Goal: Task Accomplishment & Management: Complete application form

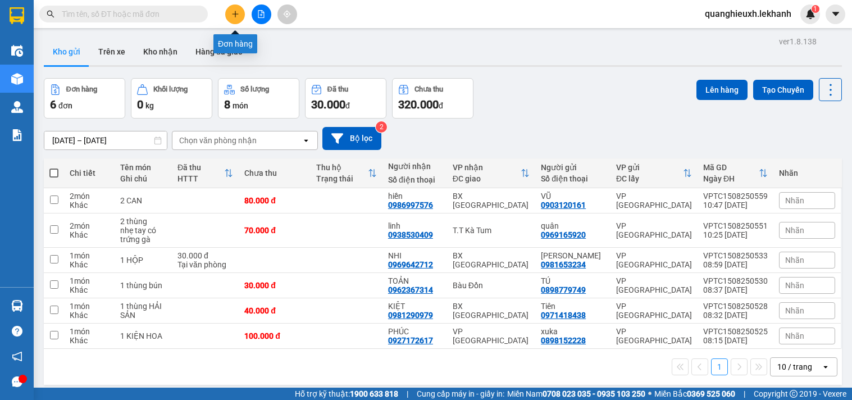
click at [239, 17] on button at bounding box center [235, 14] width 20 height 20
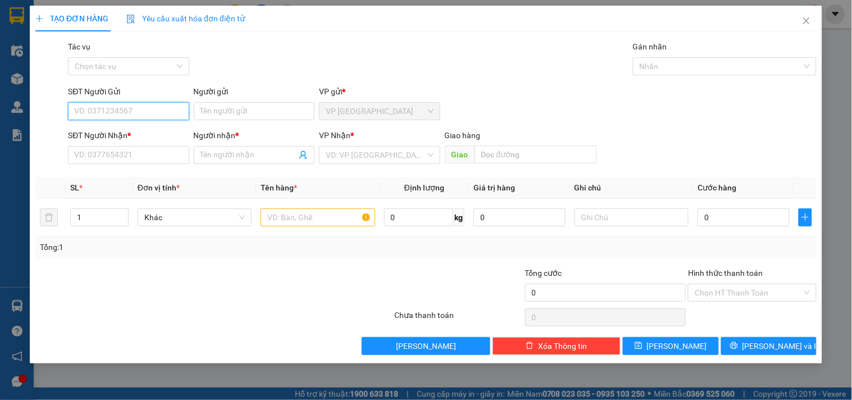
click at [157, 115] on input "SĐT Người Gửi" at bounding box center [128, 111] width 121 height 18
type input "0397237590"
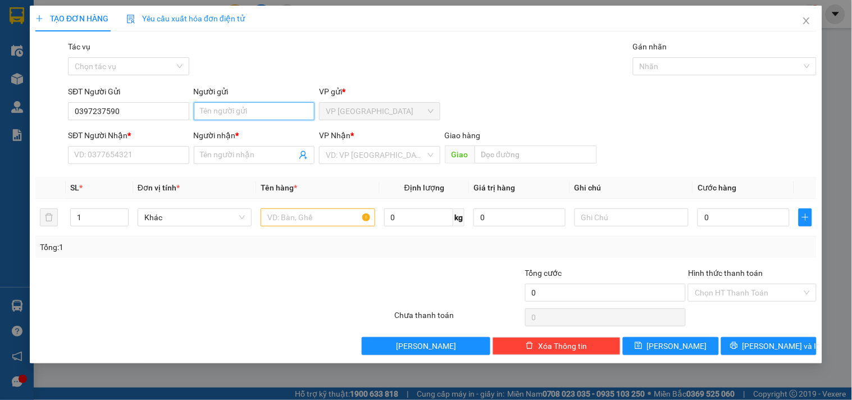
click at [225, 115] on input "Người gửi" at bounding box center [254, 111] width 121 height 18
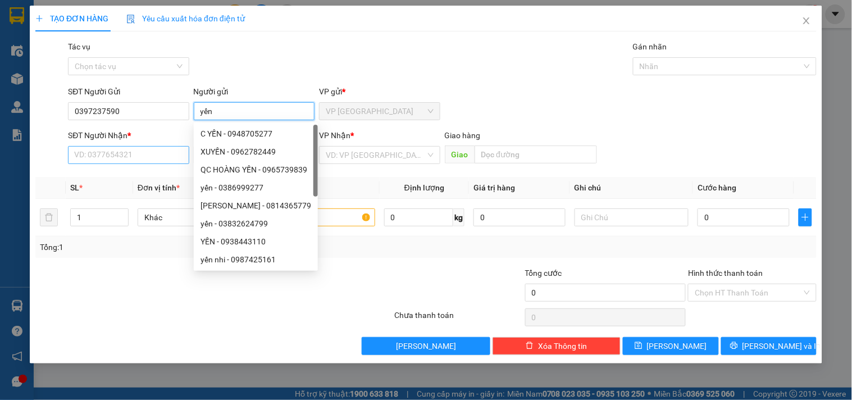
type input "yến"
click at [145, 150] on input "SĐT Người Nhận *" at bounding box center [128, 155] width 121 height 18
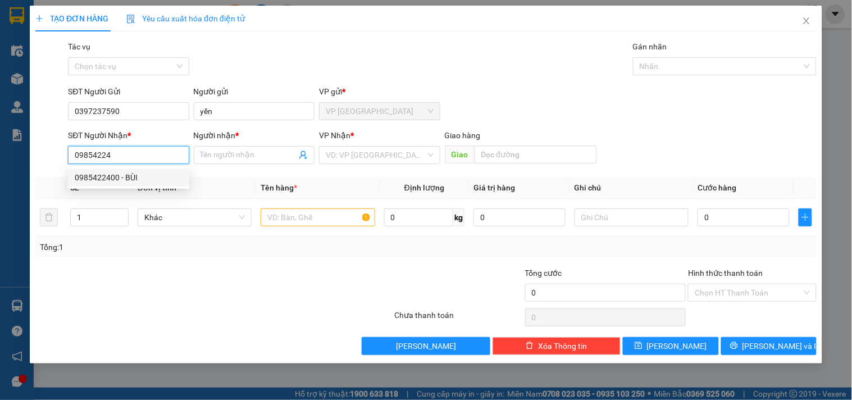
click at [148, 178] on div "0985422400 - BÙI" at bounding box center [129, 177] width 108 height 12
type input "0985422400"
type input "BÙI"
type input "60.000"
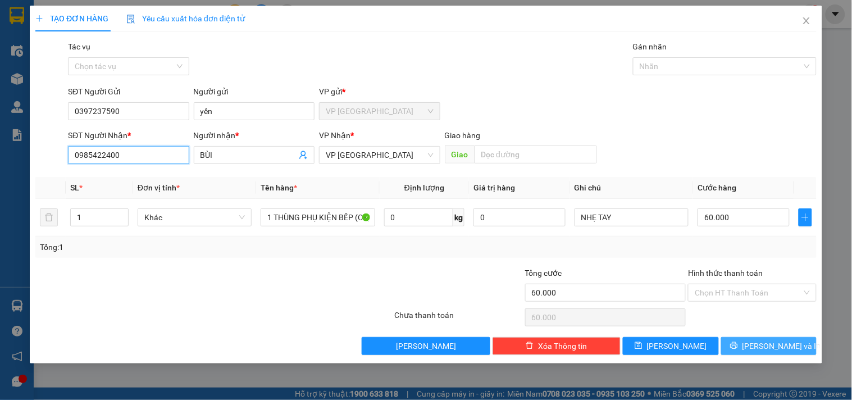
type input "0985422400"
click at [786, 344] on span "[PERSON_NAME] và In" at bounding box center [781, 346] width 79 height 12
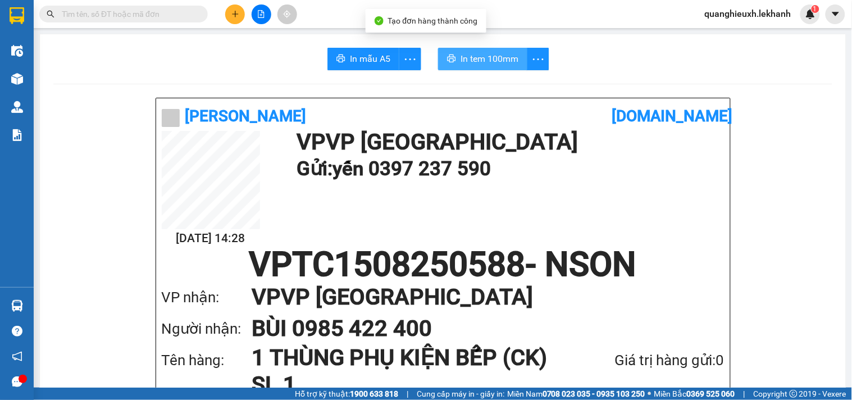
click at [474, 55] on span "In tem 100mm" at bounding box center [489, 59] width 58 height 14
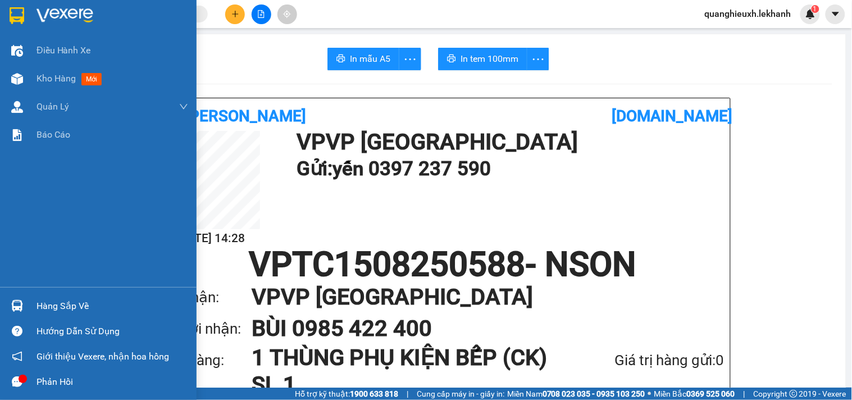
click at [58, 13] on img at bounding box center [64, 15] width 57 height 17
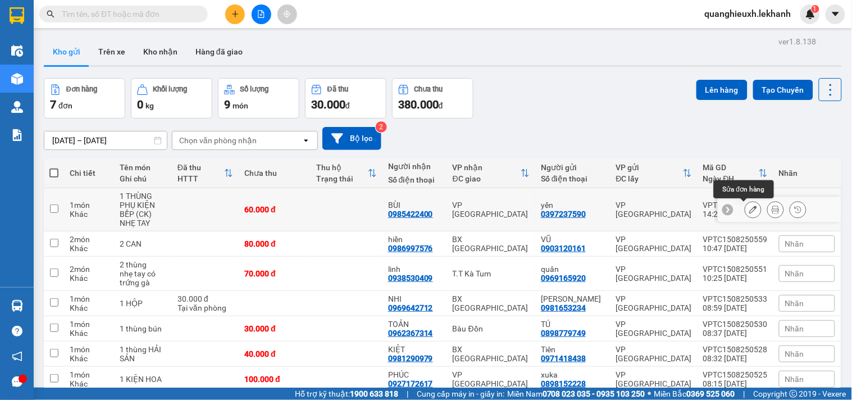
click at [749, 211] on icon at bounding box center [753, 209] width 8 height 8
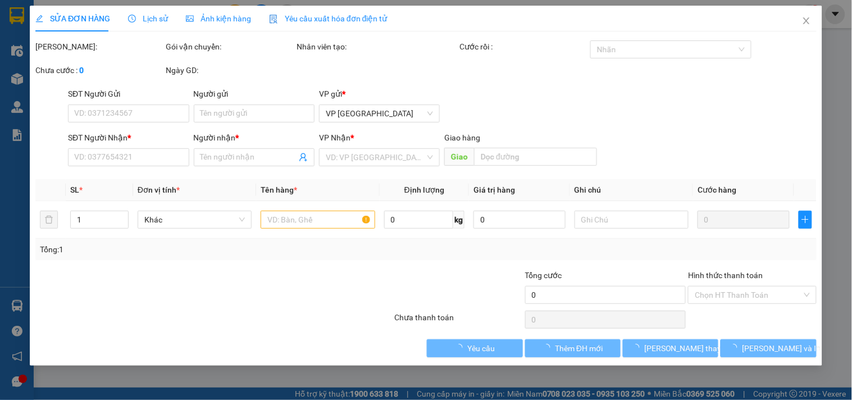
type input "0397237590"
type input "yến"
type input "0985422400"
type input "BÙI"
type input "60.000"
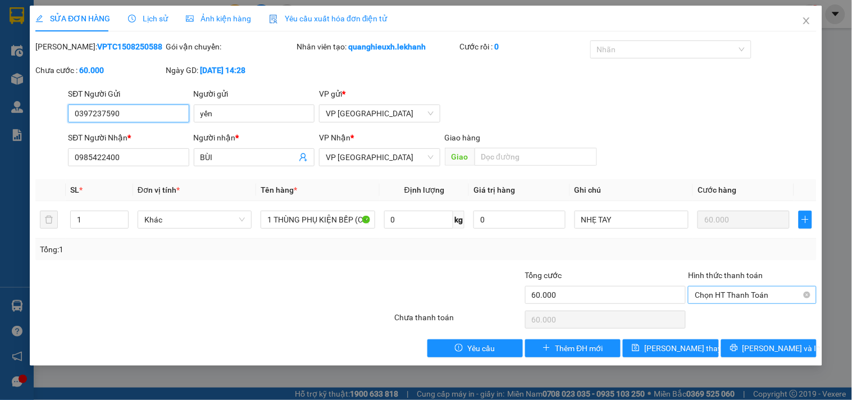
click at [764, 295] on span "Chọn HT Thanh Toán" at bounding box center [751, 294] width 115 height 17
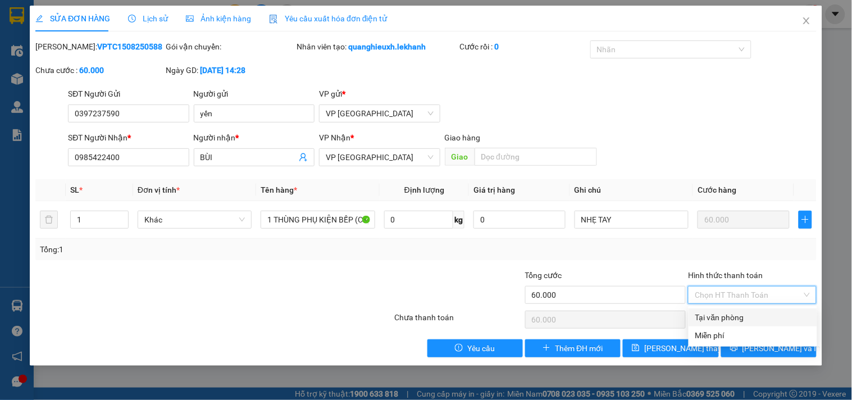
click at [753, 318] on div "Tại văn phòng" at bounding box center [752, 317] width 115 height 12
type input "0"
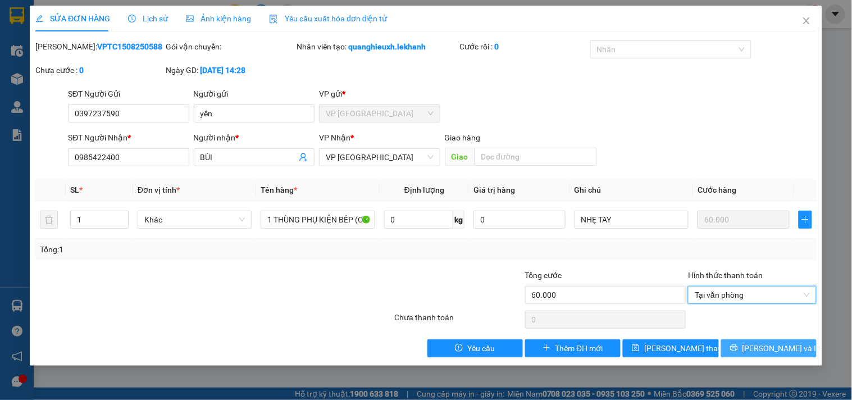
click at [779, 346] on span "[PERSON_NAME] và In" at bounding box center [781, 348] width 79 height 12
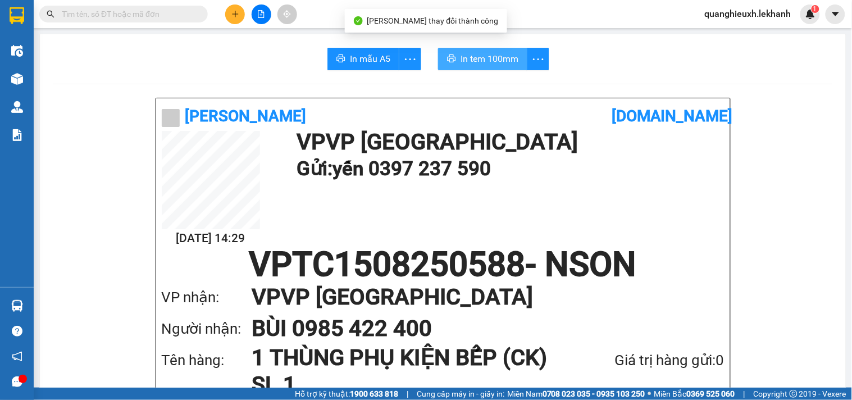
click at [501, 63] on span "In tem 100mm" at bounding box center [489, 59] width 58 height 14
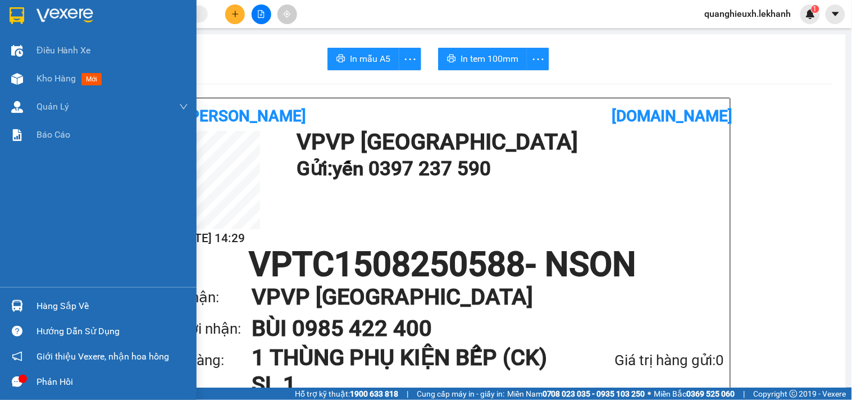
click at [76, 13] on img at bounding box center [64, 15] width 57 height 17
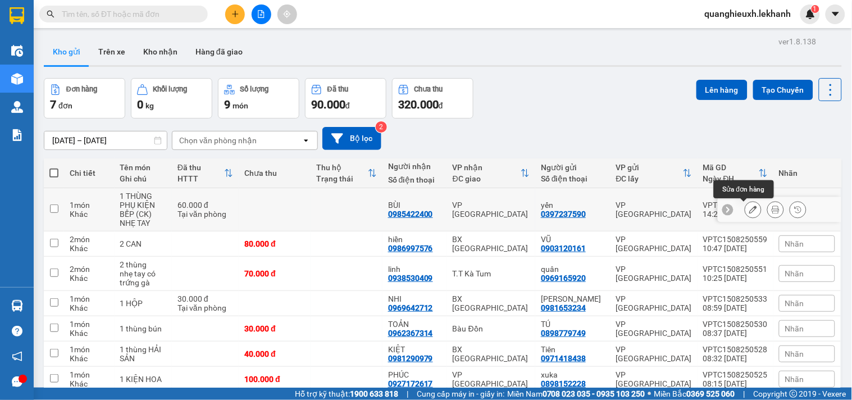
click at [745, 209] on button at bounding box center [753, 210] width 16 height 20
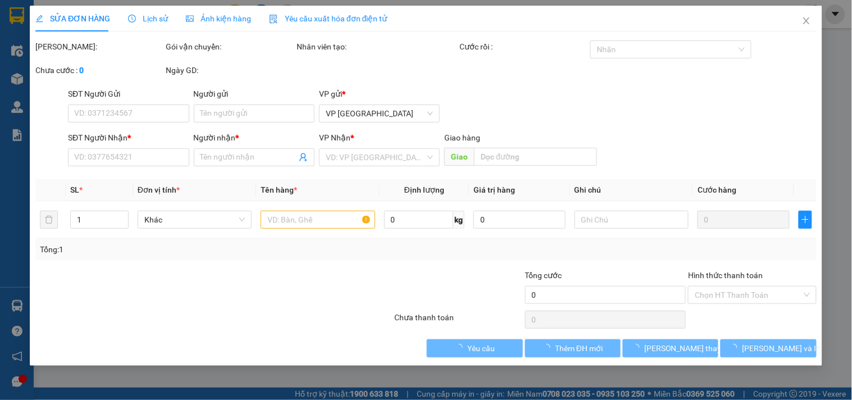
type input "0397237590"
type input "yến"
type input "0985422400"
type input "BÙI"
type input "60.000"
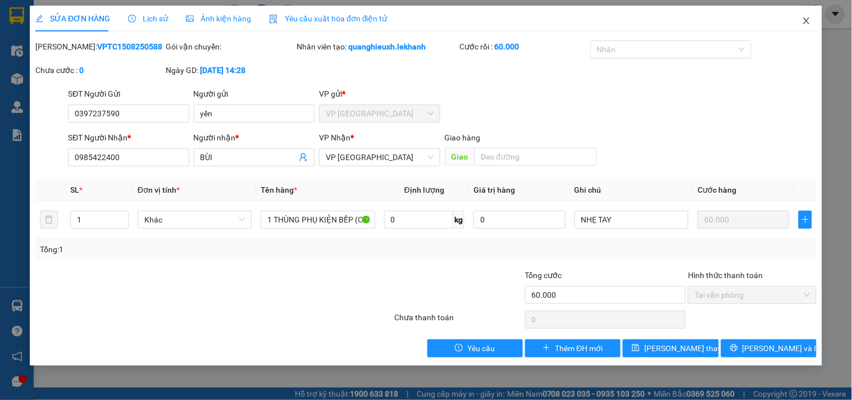
click at [807, 20] on icon "close" at bounding box center [806, 20] width 6 height 7
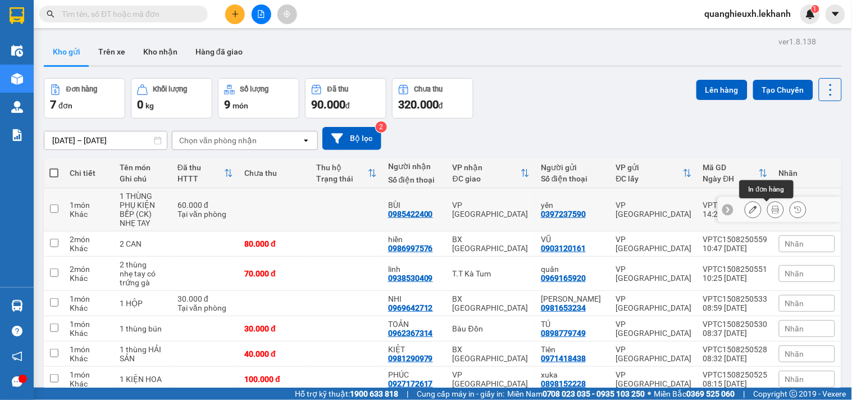
click at [771, 207] on icon at bounding box center [775, 209] width 8 height 8
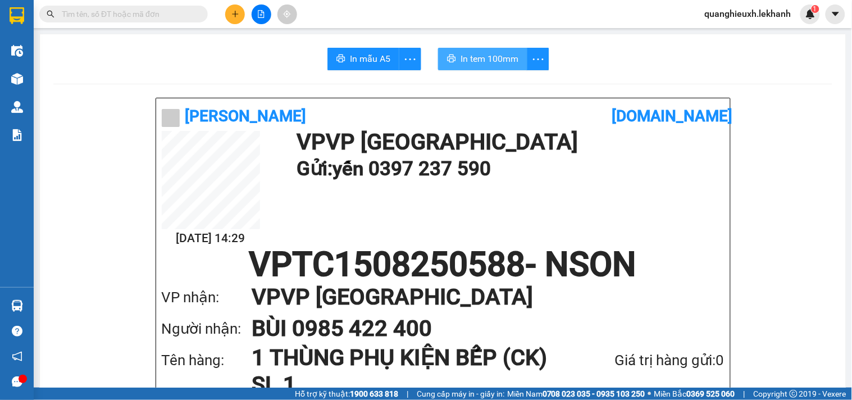
click at [481, 62] on span "In tem 100mm" at bounding box center [489, 59] width 58 height 14
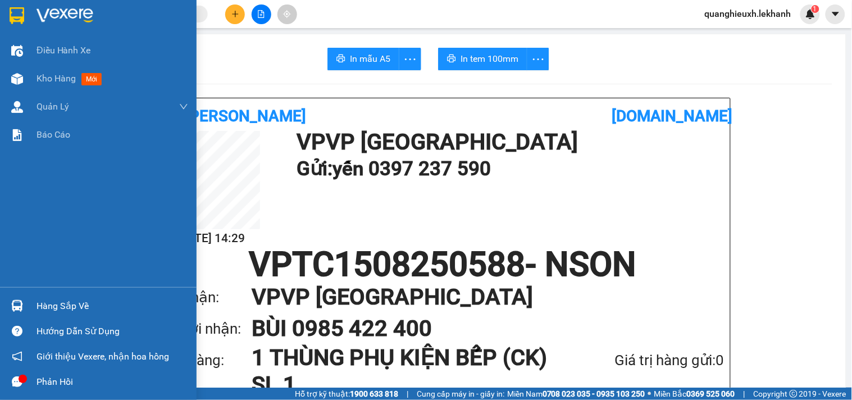
click at [54, 13] on img at bounding box center [64, 15] width 57 height 17
